Goal: Information Seeking & Learning: Learn about a topic

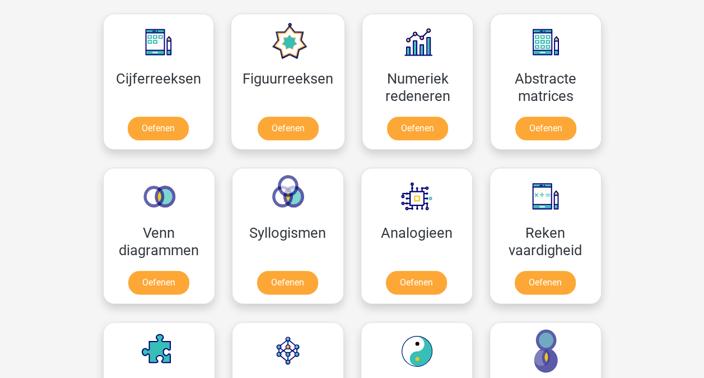
scroll to position [510, 0]
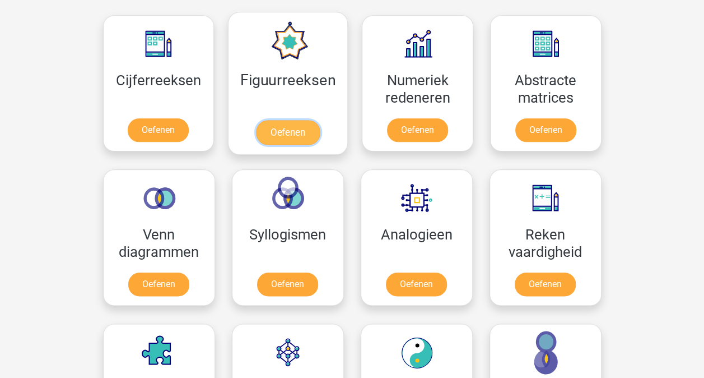
click at [279, 132] on link "Oefenen" at bounding box center [288, 132] width 64 height 25
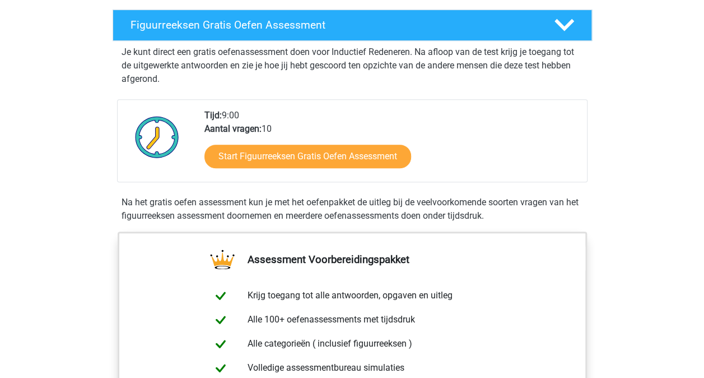
scroll to position [191, 0]
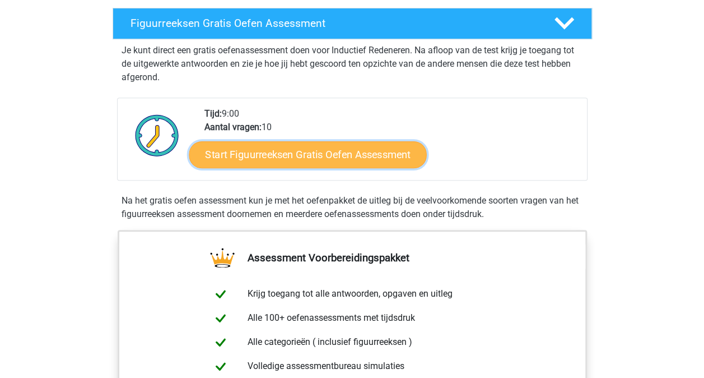
click at [285, 148] on link "Start Figuurreeksen Gratis Oefen Assessment" at bounding box center [308, 154] width 238 height 27
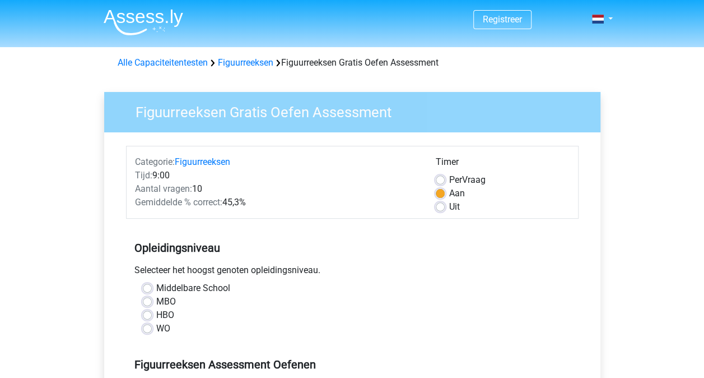
click at [156, 316] on label "HBO" at bounding box center [165, 314] width 18 height 13
click at [145, 316] on input "HBO" at bounding box center [147, 313] width 9 height 11
radio input "true"
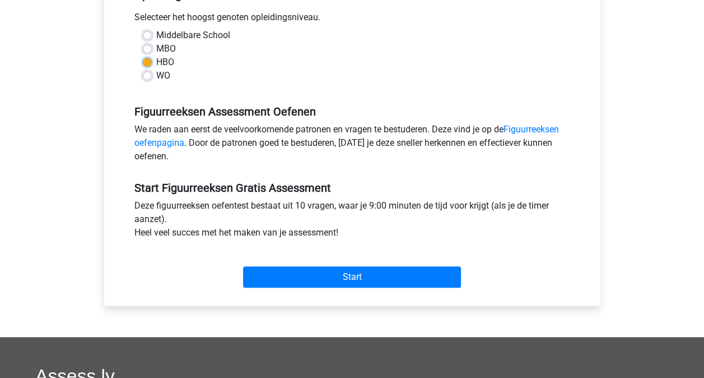
scroll to position [305, 0]
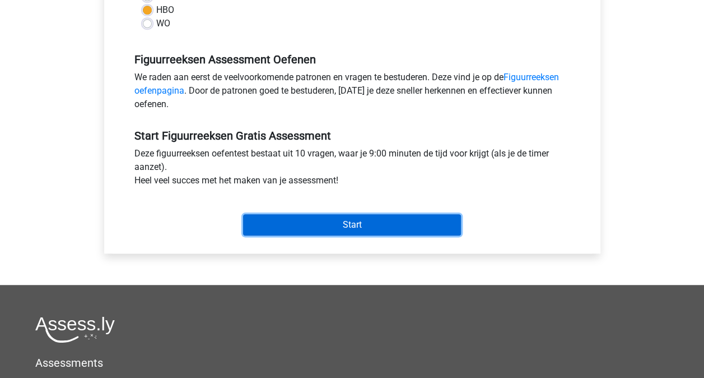
click at [336, 227] on input "Start" at bounding box center [352, 224] width 218 height 21
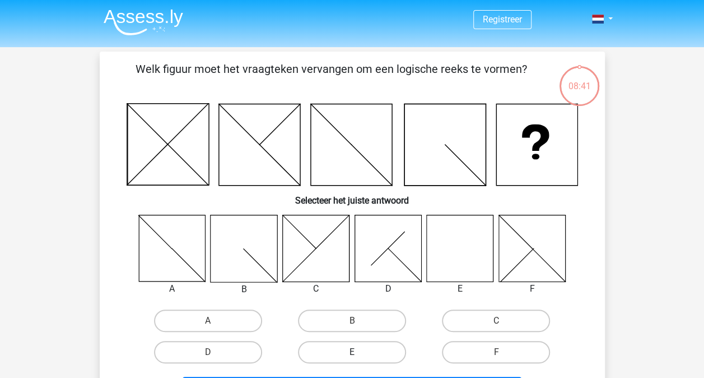
click at [365, 346] on label "E" at bounding box center [352, 352] width 108 height 22
click at [359, 352] on input "E" at bounding box center [355, 355] width 7 height 7
radio input "true"
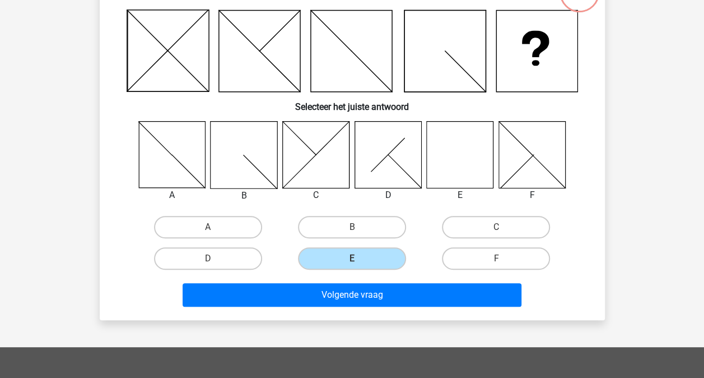
scroll to position [103, 0]
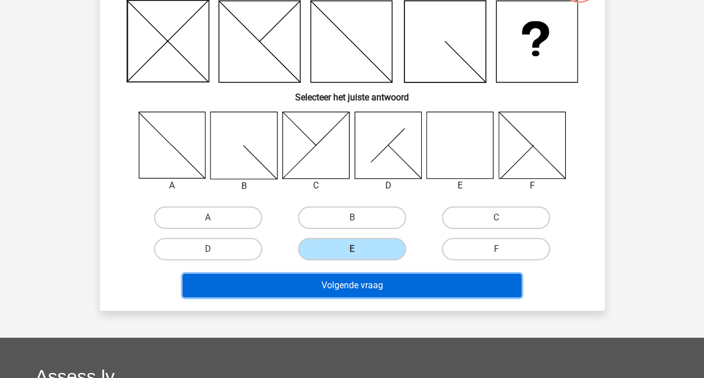
click at [408, 284] on button "Volgende vraag" at bounding box center [352, 285] width 339 height 24
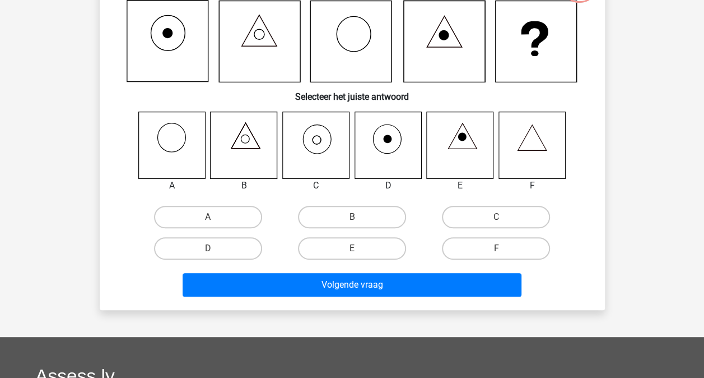
scroll to position [52, 0]
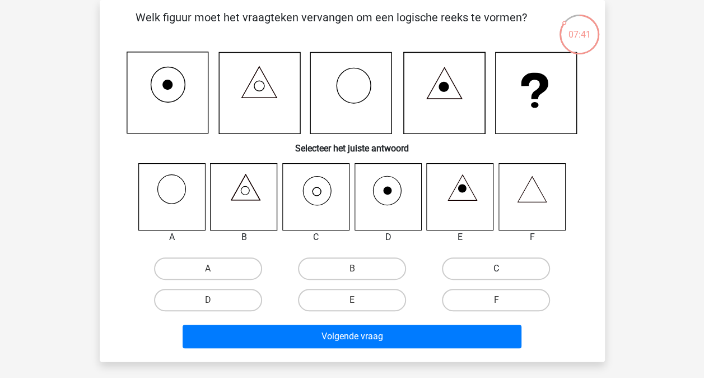
click at [487, 270] on label "C" at bounding box center [496, 268] width 108 height 22
click at [496, 270] on input "C" at bounding box center [499, 271] width 7 height 7
radio input "true"
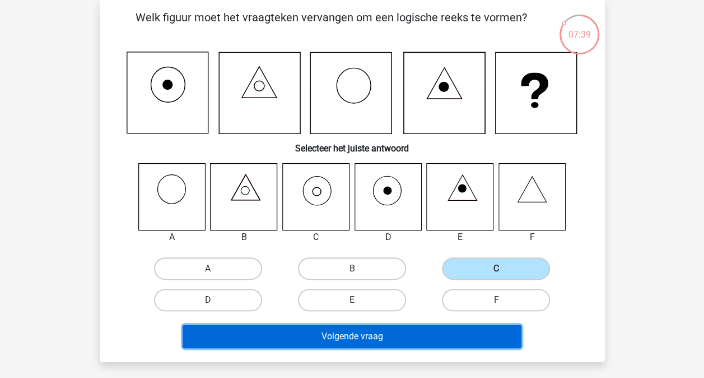
click at [394, 332] on button "Volgende vraag" at bounding box center [352, 336] width 339 height 24
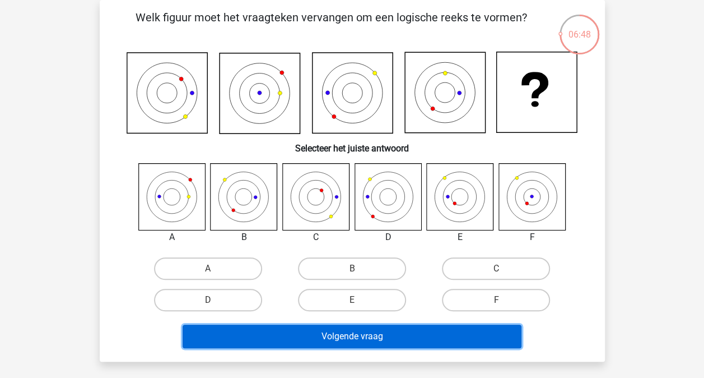
click at [394, 332] on button "Volgende vraag" at bounding box center [352, 336] width 339 height 24
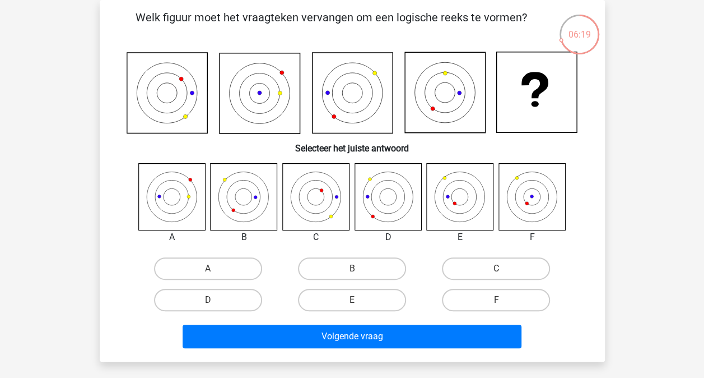
click at [356, 305] on input "E" at bounding box center [355, 303] width 7 height 7
radio input "true"
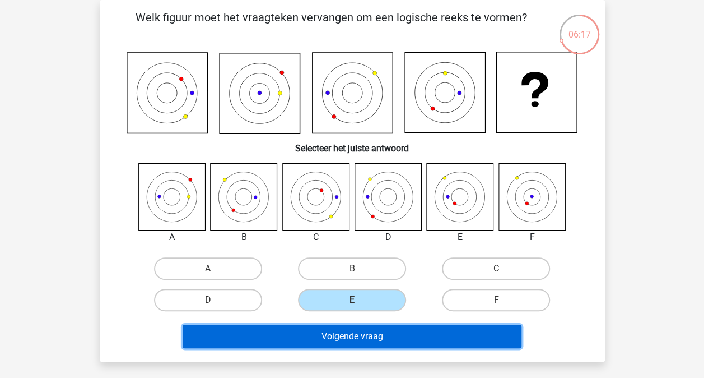
click at [359, 335] on button "Volgende vraag" at bounding box center [352, 336] width 339 height 24
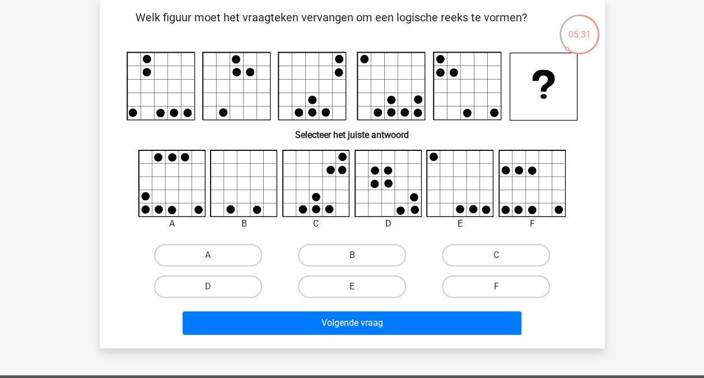
click at [354, 257] on input "B" at bounding box center [355, 258] width 7 height 7
radio input "true"
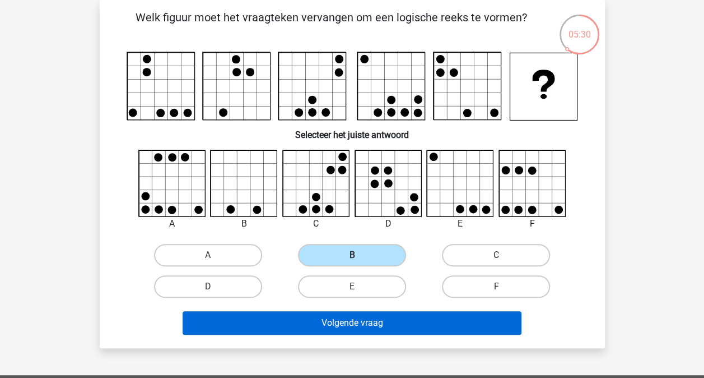
drag, startPoint x: 354, startPoint y: 257, endPoint x: 375, endPoint y: 327, distance: 73.7
click at [375, 327] on div "Welk figuur moet het vraagteken vervangen om een logische reeks te vormen?" at bounding box center [352, 174] width 496 height 330
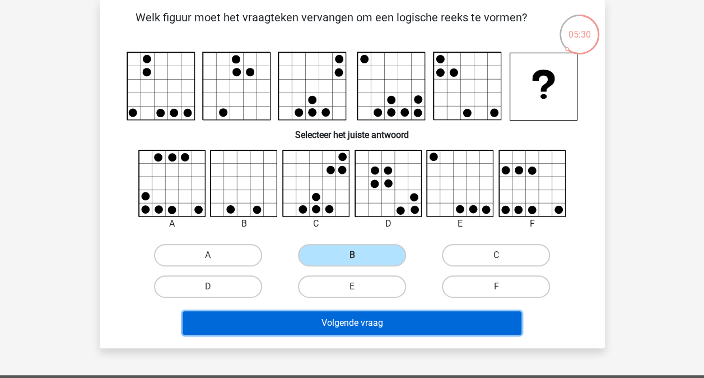
click at [375, 327] on button "Volgende vraag" at bounding box center [352, 323] width 339 height 24
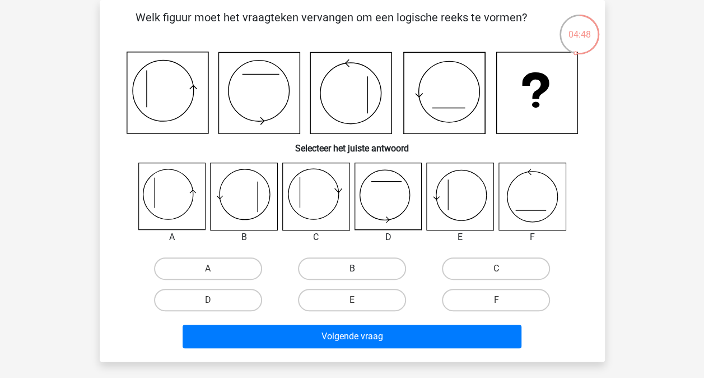
click at [338, 271] on label "B" at bounding box center [352, 268] width 108 height 22
click at [352, 271] on input "B" at bounding box center [355, 271] width 7 height 7
radio input "true"
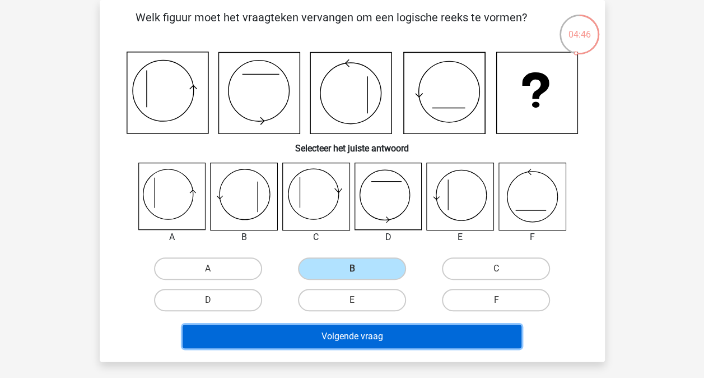
click at [350, 342] on button "Volgende vraag" at bounding box center [352, 336] width 339 height 24
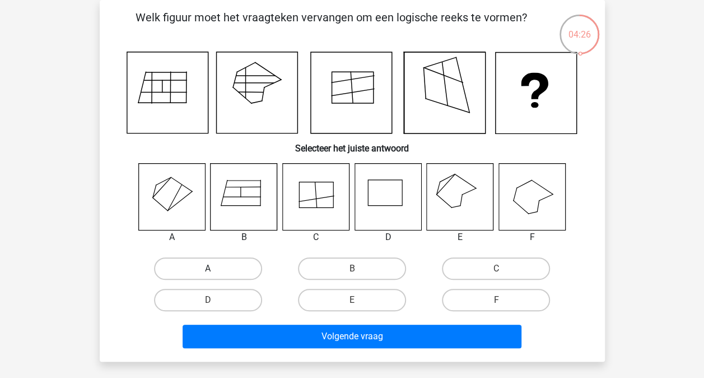
click at [241, 266] on label "A" at bounding box center [208, 268] width 108 height 22
click at [215, 268] on input "A" at bounding box center [211, 271] width 7 height 7
radio input "true"
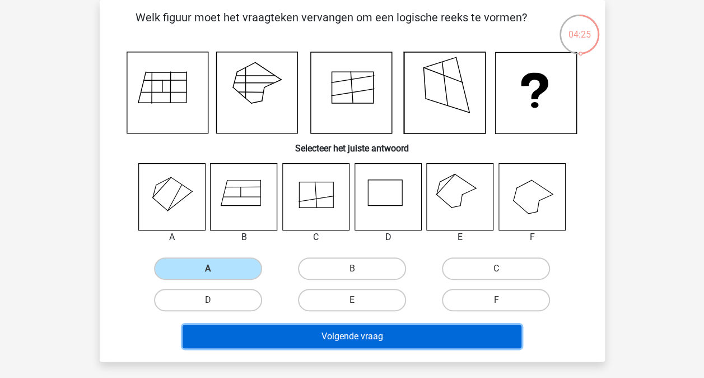
click at [311, 340] on button "Volgende vraag" at bounding box center [352, 336] width 339 height 24
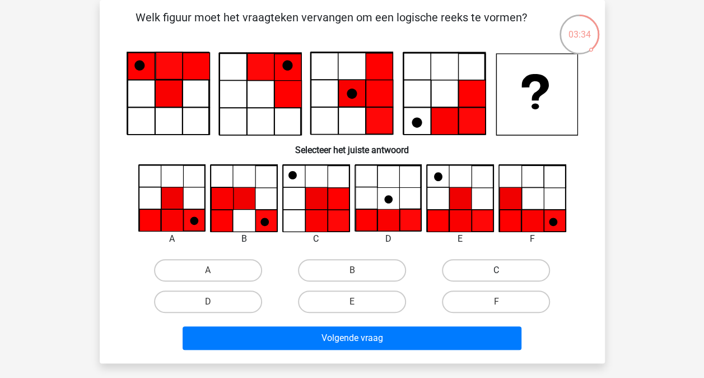
click at [482, 268] on label "C" at bounding box center [496, 270] width 108 height 22
click at [496, 270] on input "C" at bounding box center [499, 273] width 7 height 7
radio input "true"
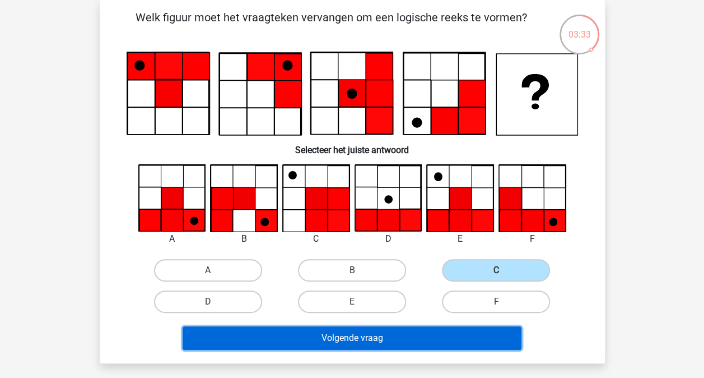
click at [424, 337] on button "Volgende vraag" at bounding box center [352, 338] width 339 height 24
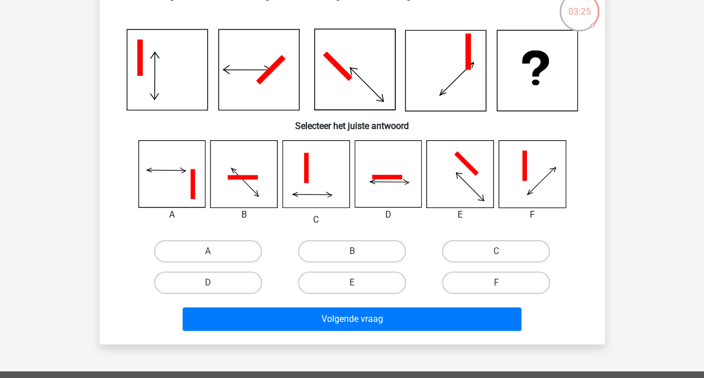
scroll to position [79, 0]
